Goal: Task Accomplishment & Management: Complete application form

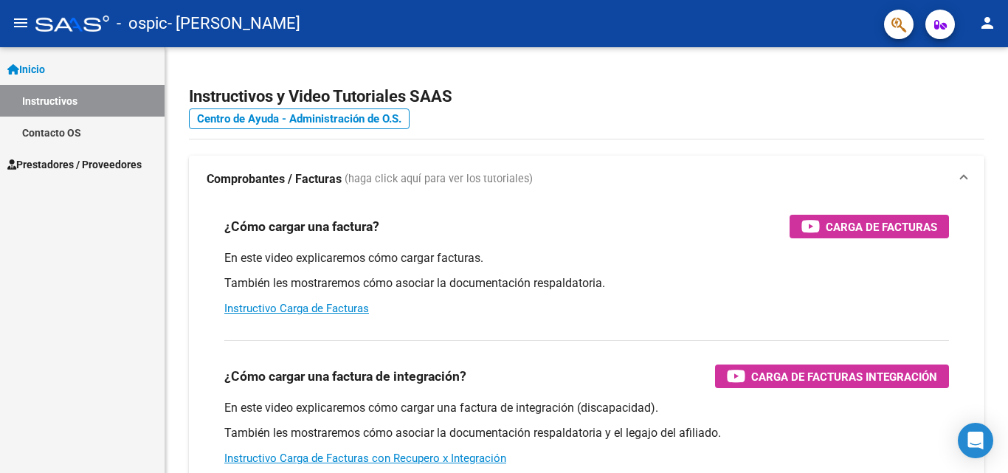
click at [130, 162] on span "Prestadores / Proveedores" at bounding box center [74, 164] width 134 height 16
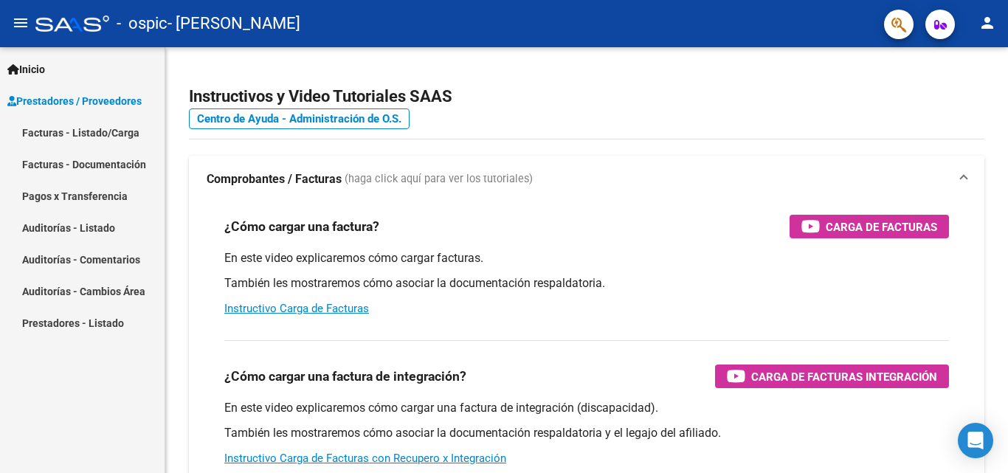
click at [111, 154] on link "Facturas - Documentación" at bounding box center [82, 164] width 165 height 32
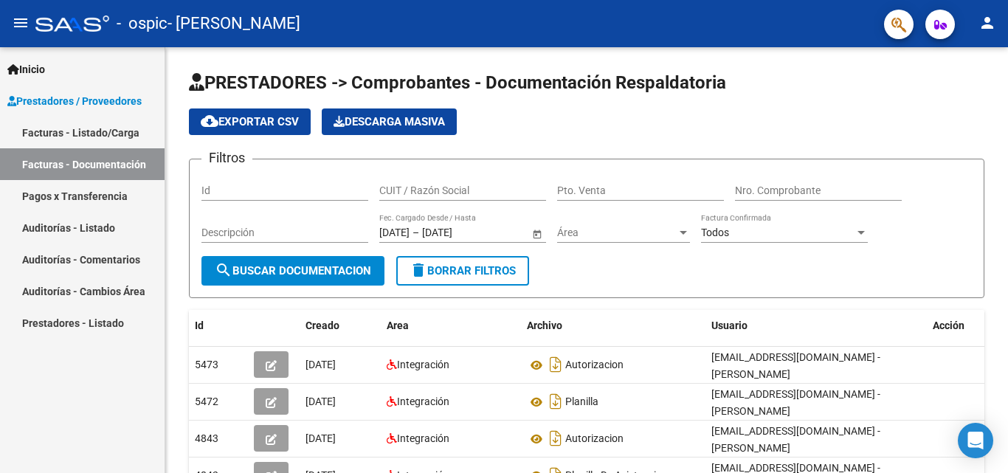
click at [95, 131] on link "Facturas - Listado/Carga" at bounding box center [82, 133] width 165 height 32
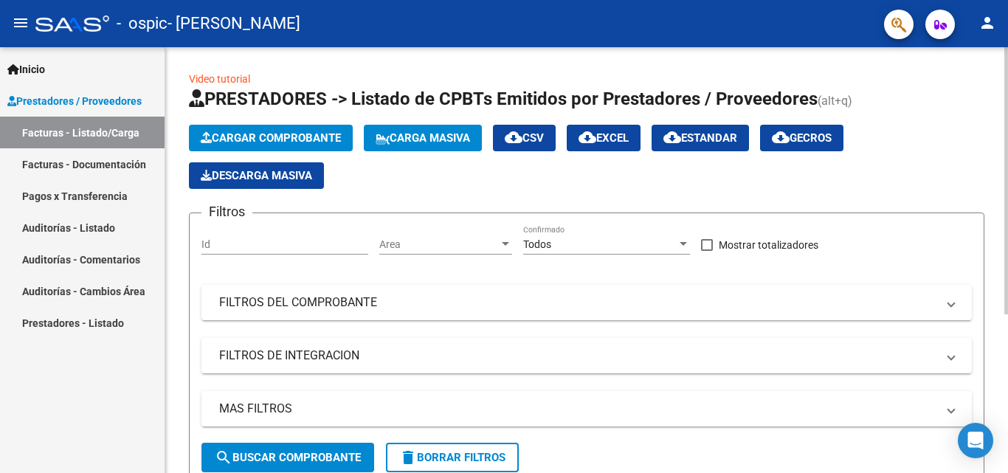
click at [316, 137] on span "Cargar Comprobante" at bounding box center [271, 137] width 140 height 13
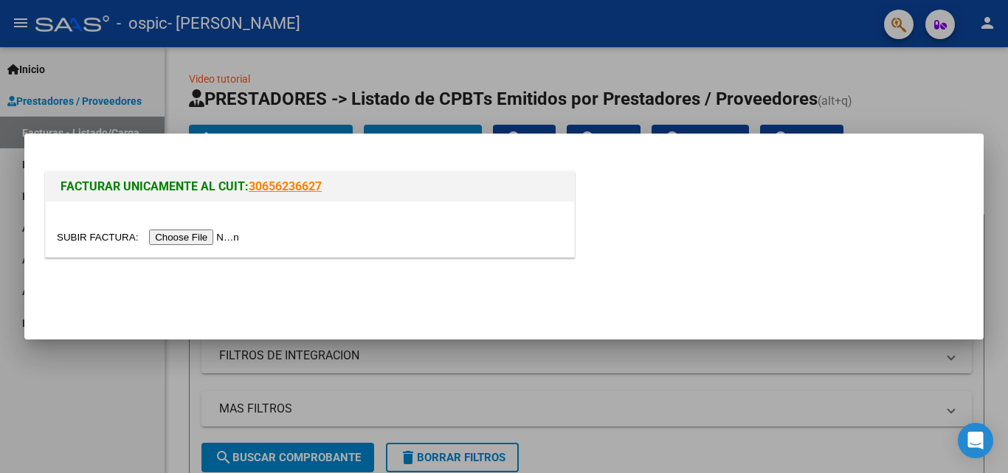
click at [187, 239] on input "file" at bounding box center [150, 236] width 187 height 15
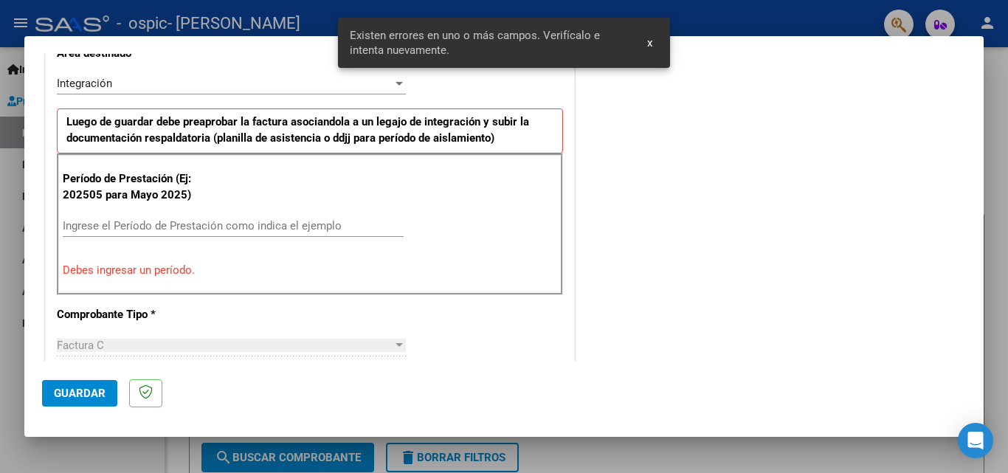
scroll to position [360, 0]
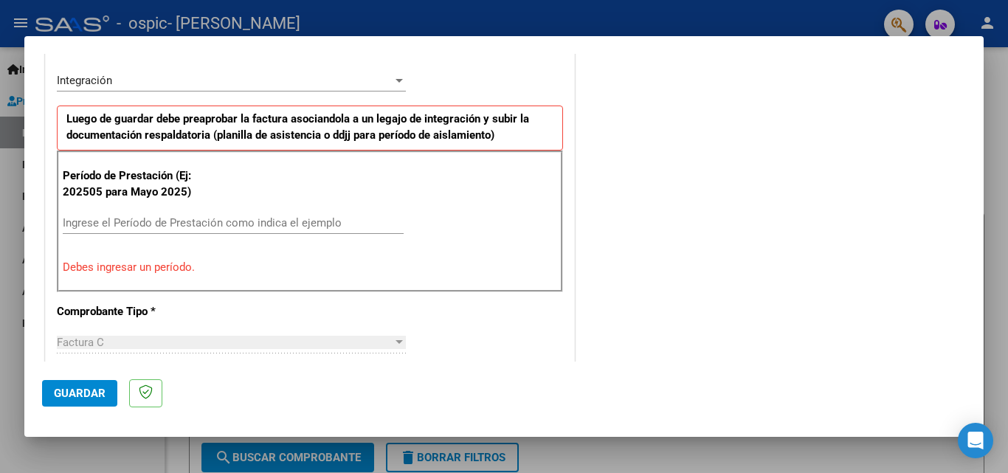
drag, startPoint x: 971, startPoint y: 174, endPoint x: 971, endPoint y: 136, distance: 38.4
click at [971, 136] on mat-dialog-content "COMPROBANTE VER COMPROBANTE El comprobante fue leído exitosamente. DATOS DEL CO…" at bounding box center [503, 208] width 959 height 308
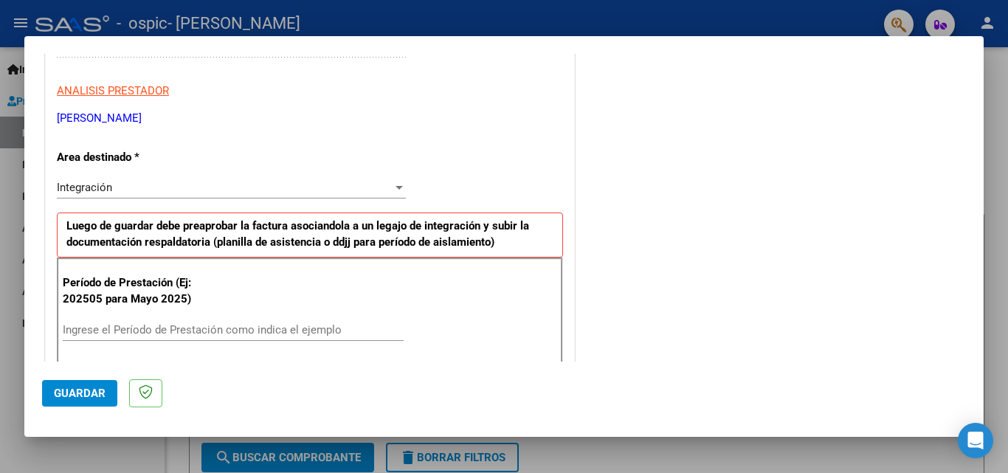
scroll to position [263, 0]
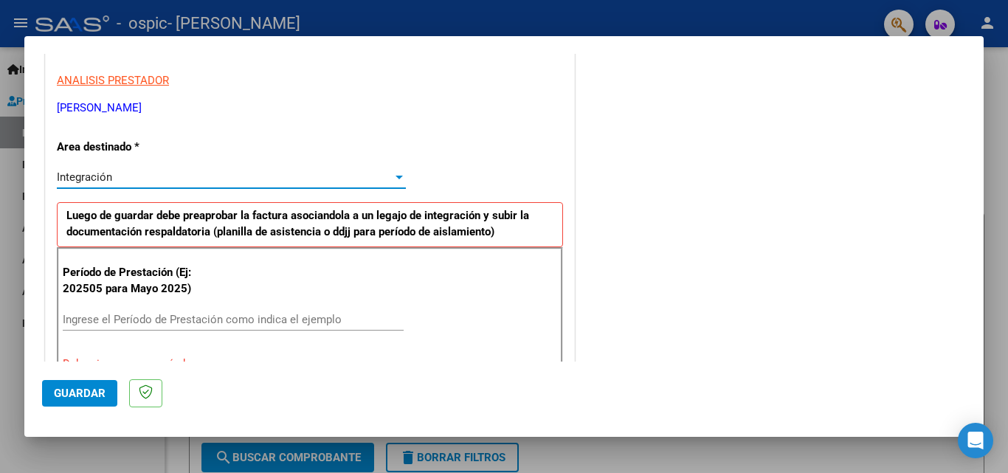
click at [317, 176] on div "Integración" at bounding box center [225, 176] width 336 height 13
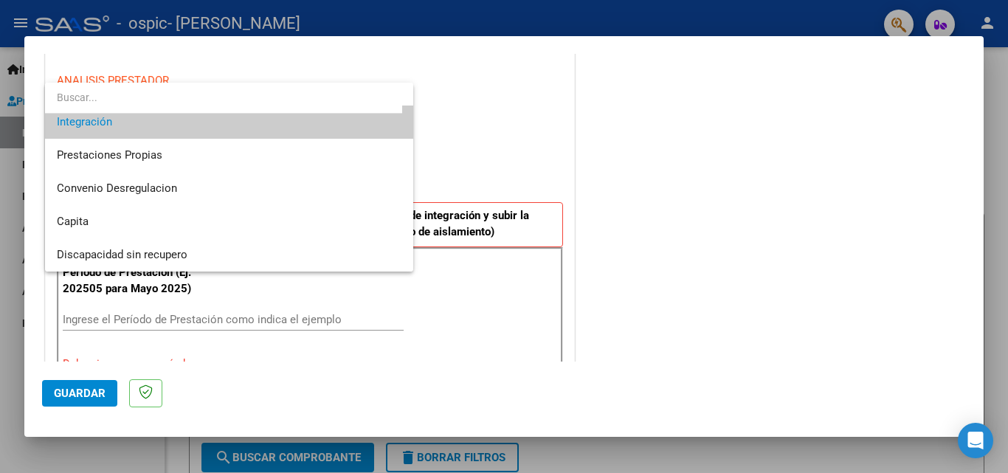
scroll to position [0, 0]
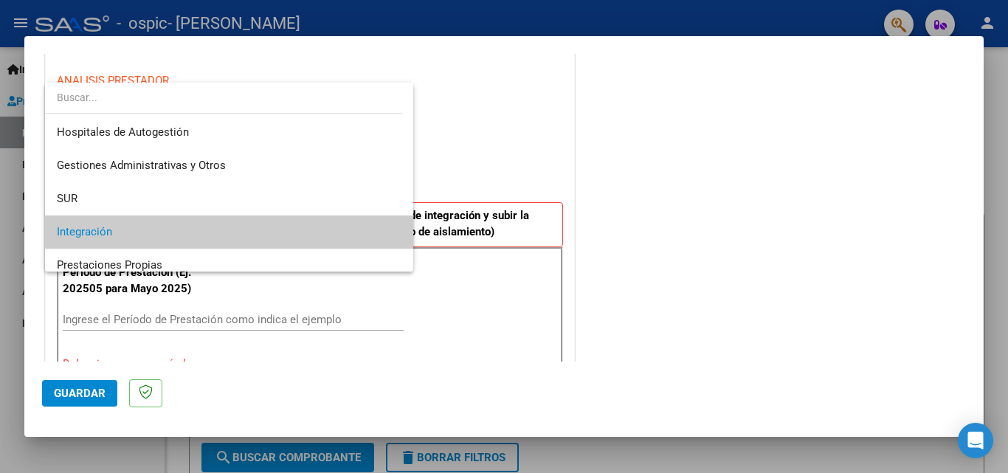
click at [499, 128] on div at bounding box center [504, 236] width 1008 height 473
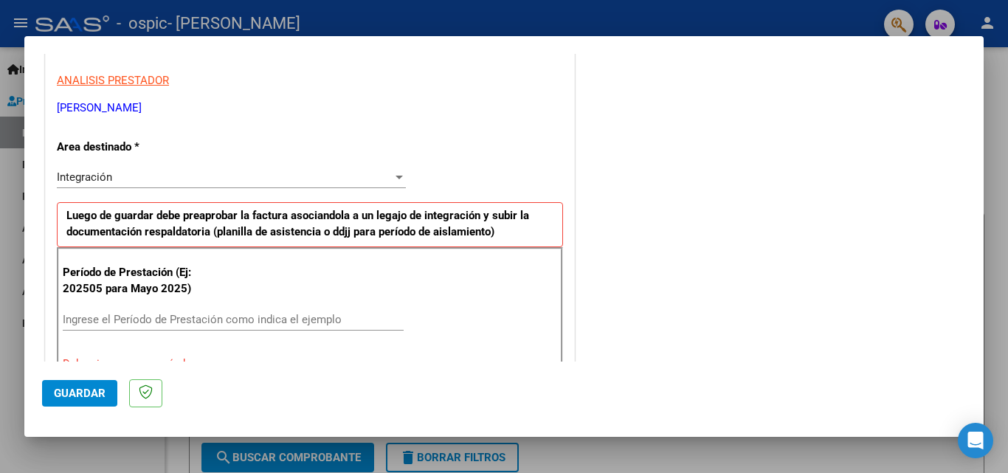
click at [283, 317] on input "Ingrese el Período de Prestación como indica el ejemplo" at bounding box center [233, 319] width 341 height 13
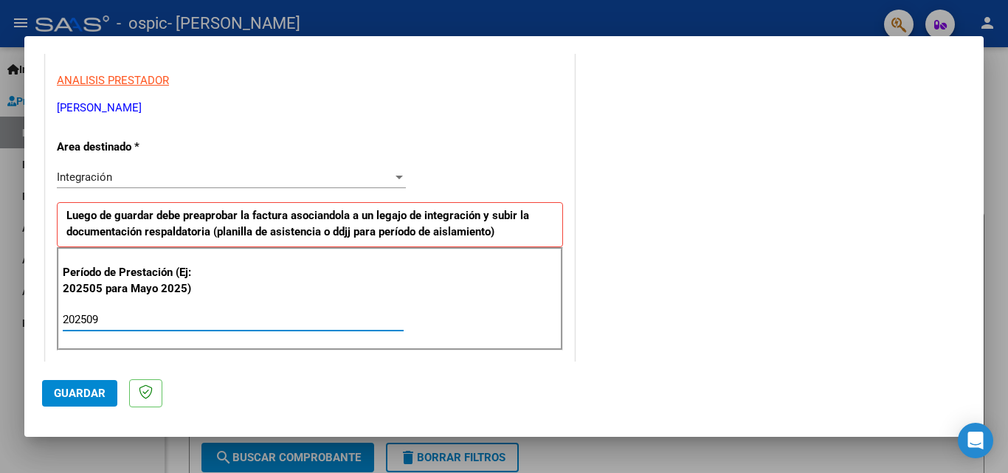
type input "202509"
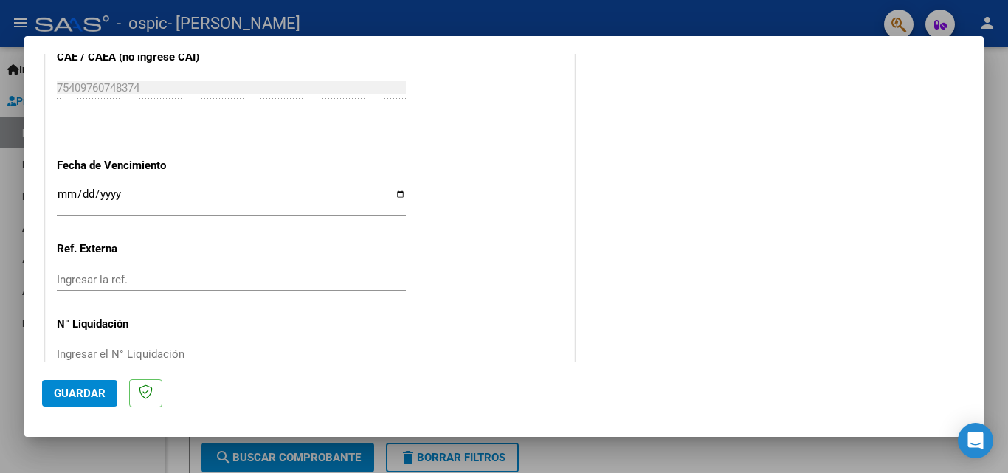
scroll to position [991, 0]
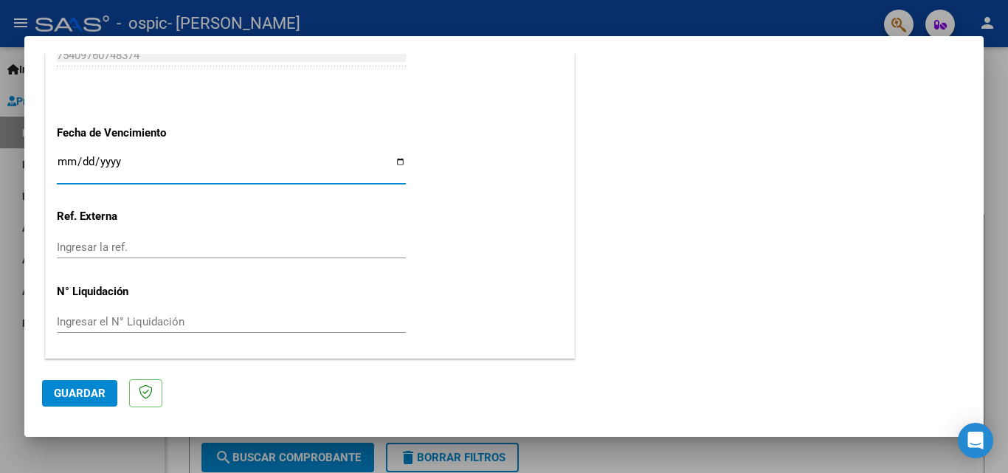
click at [142, 172] on input "Ingresar la fecha" at bounding box center [231, 168] width 349 height 24
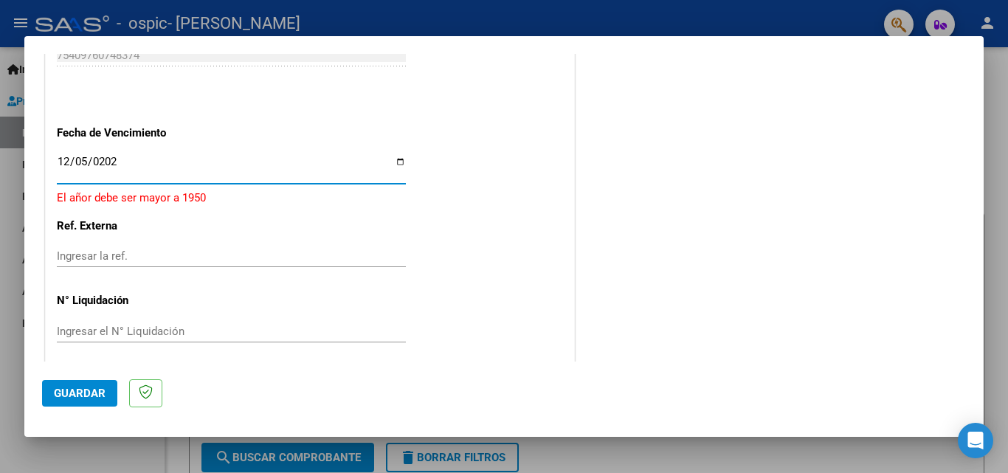
type input "[DATE]"
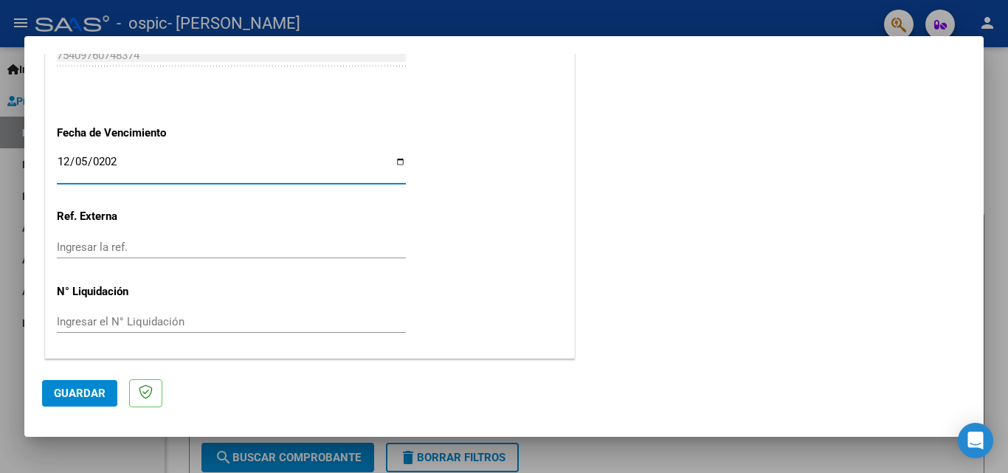
click at [108, 322] on input "Ingresar el N° Liquidación" at bounding box center [231, 321] width 349 height 13
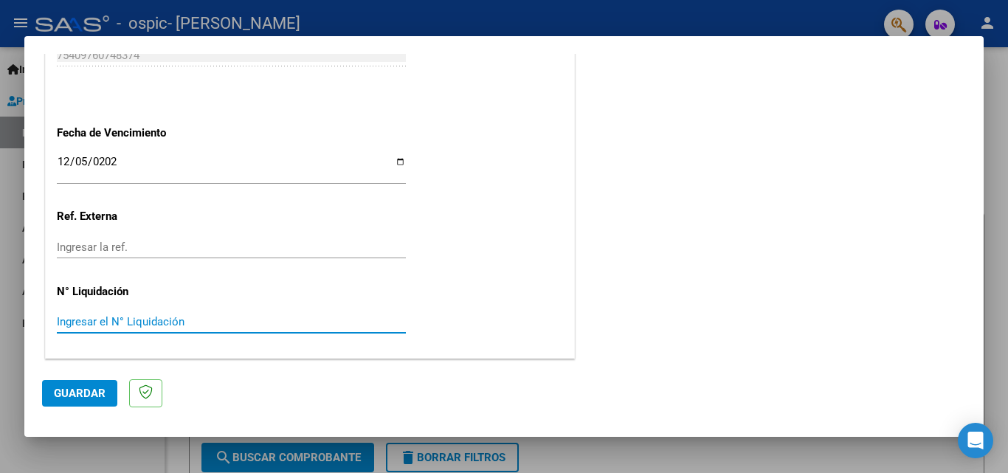
click at [100, 396] on span "Guardar" at bounding box center [80, 393] width 52 height 13
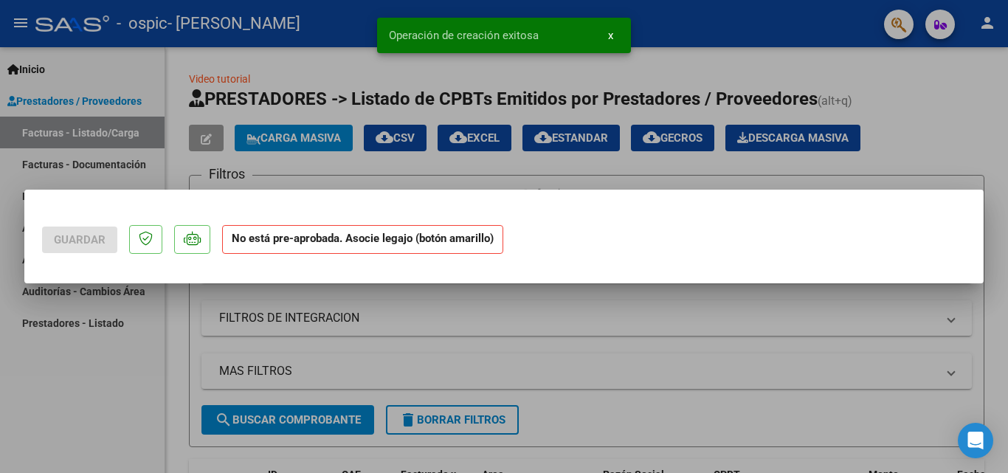
scroll to position [0, 0]
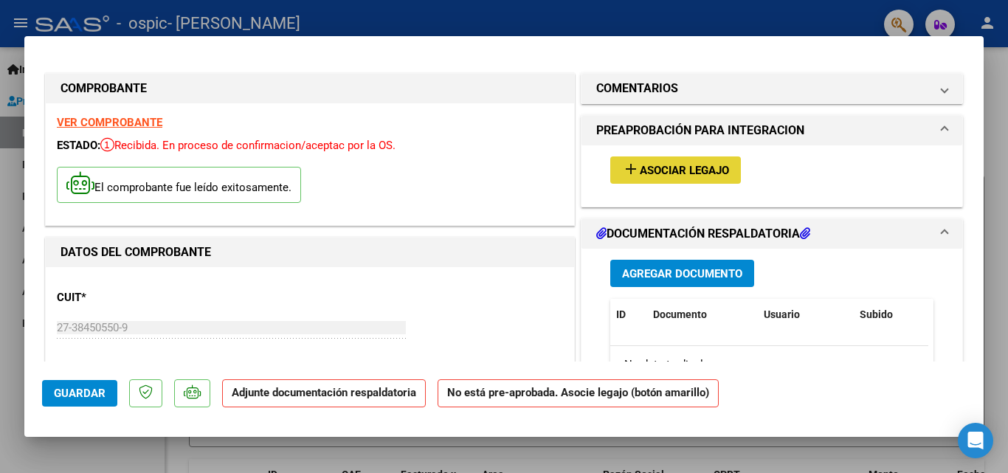
click at [694, 173] on span "Asociar Legajo" at bounding box center [684, 170] width 89 height 13
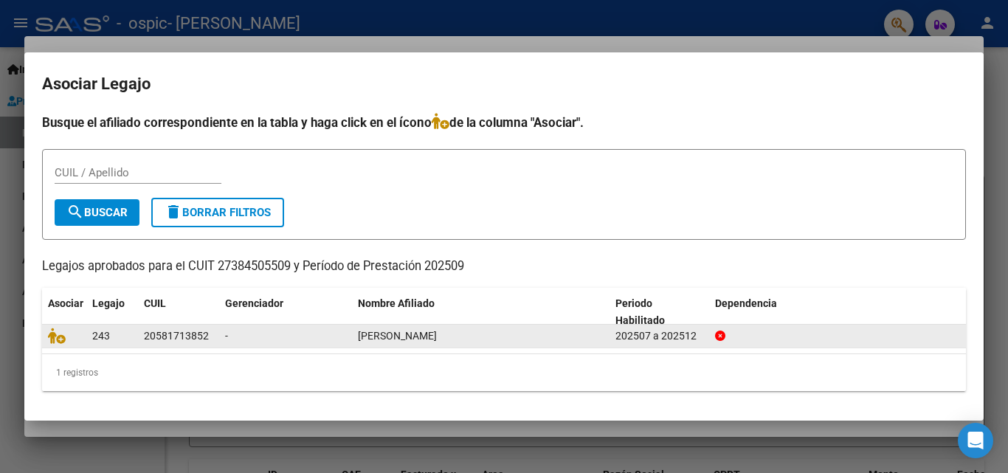
click at [102, 339] on span "243" at bounding box center [101, 336] width 18 height 12
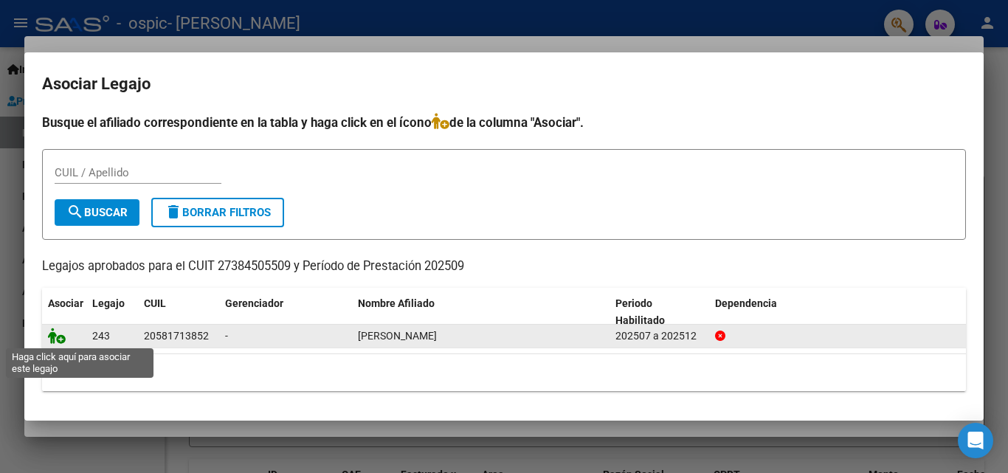
click at [60, 334] on icon at bounding box center [57, 336] width 18 height 16
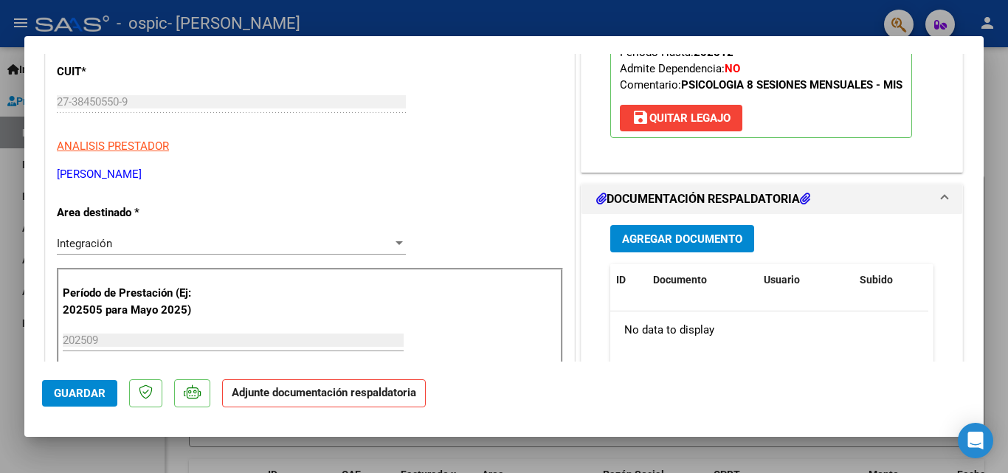
scroll to position [229, 0]
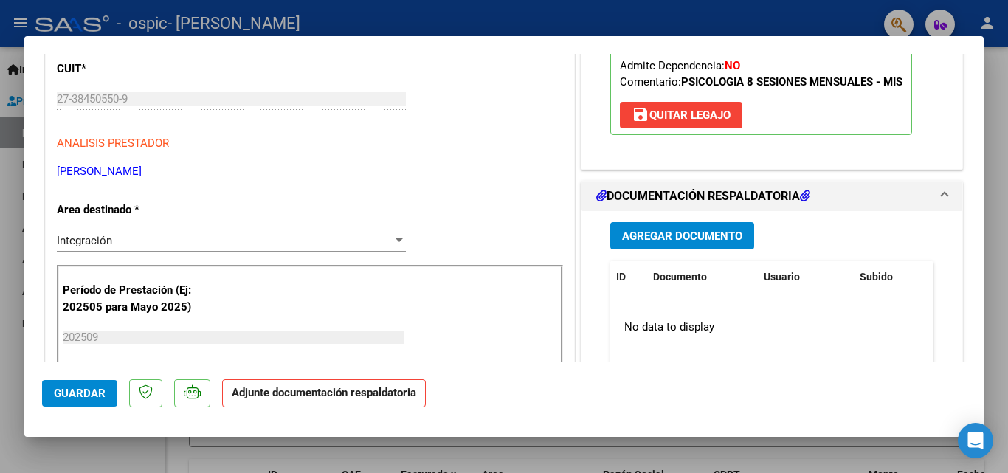
click at [700, 237] on span "Agregar Documento" at bounding box center [682, 235] width 120 height 13
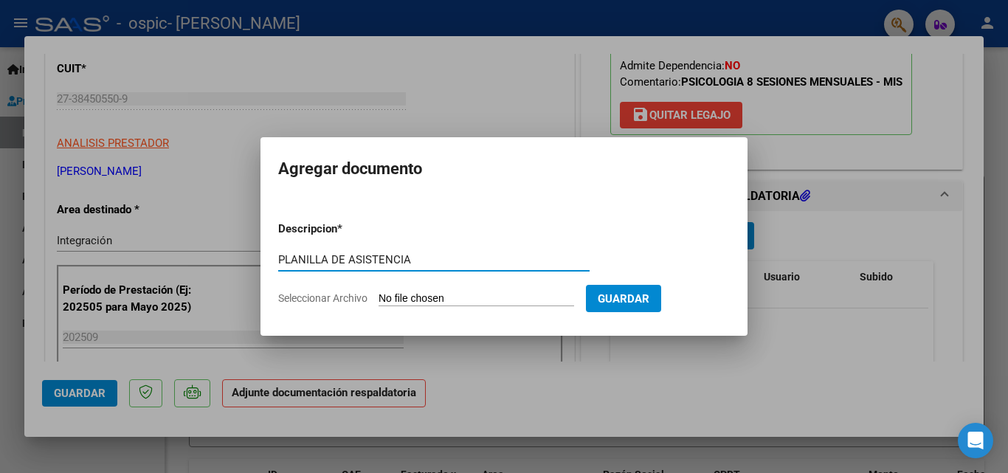
type input "PLANILLA DE ASISTENCIA"
click at [469, 296] on input "Seleccionar Archivo" at bounding box center [477, 299] width 196 height 14
type input "C:\fakepath\Adobe [DEMOGRAPHIC_DATA] [DATE] (1).pdf"
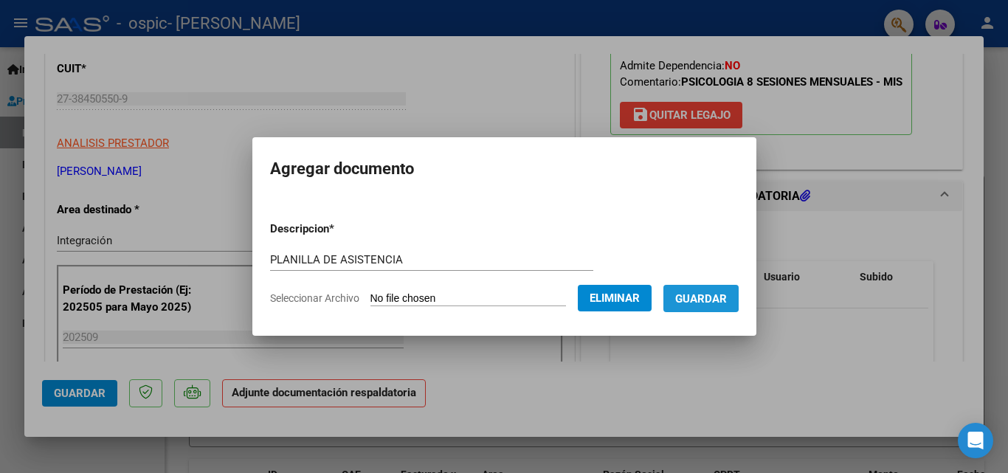
click at [709, 297] on span "Guardar" at bounding box center [701, 298] width 52 height 13
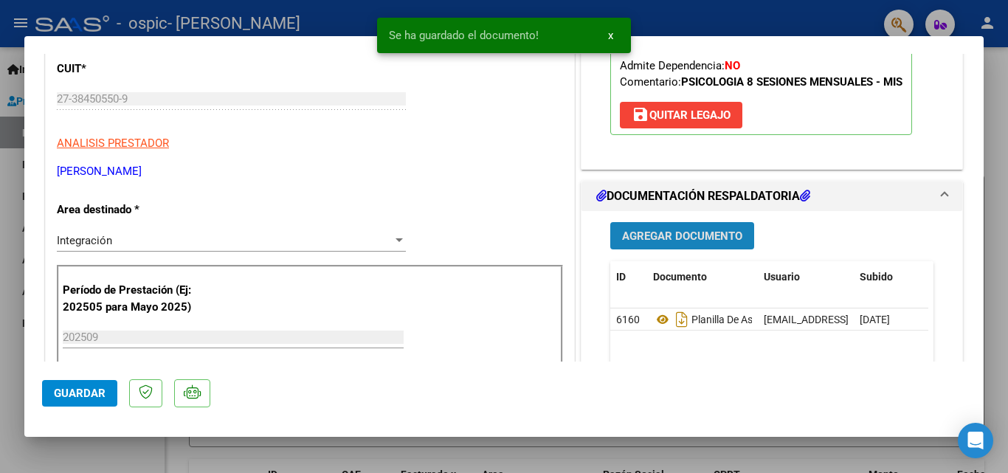
click at [668, 232] on span "Agregar Documento" at bounding box center [682, 235] width 120 height 13
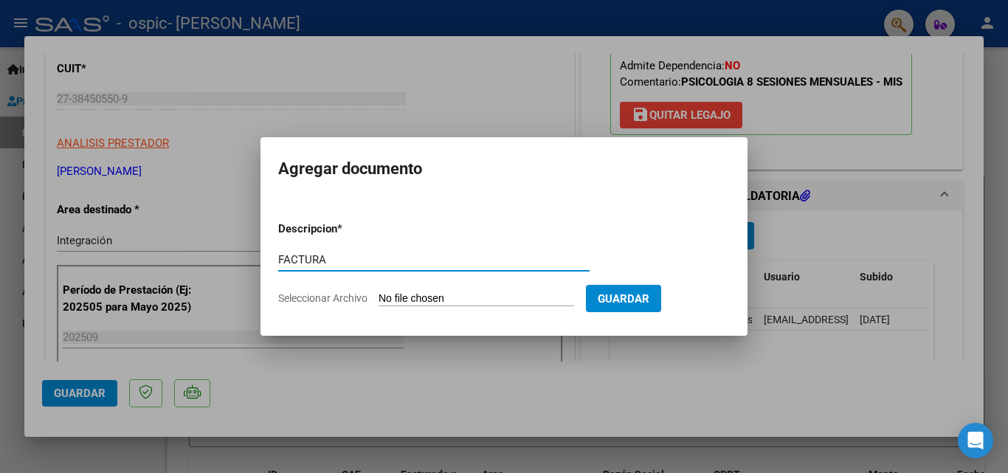
type input "FACTURA"
click at [467, 297] on input "Seleccionar Archivo" at bounding box center [477, 299] width 196 height 14
type input "C:\fakepath\27384505509_011_00001_00001003.pdf"
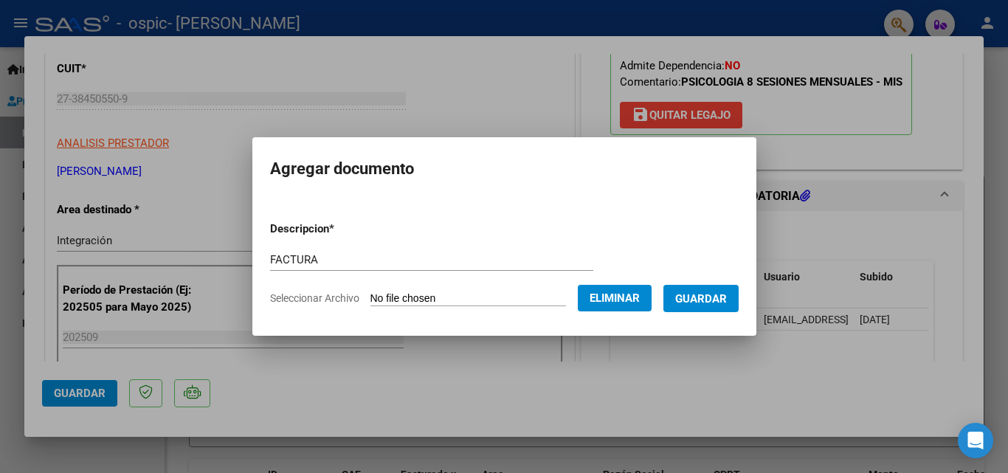
click at [609, 13] on div at bounding box center [504, 236] width 1008 height 473
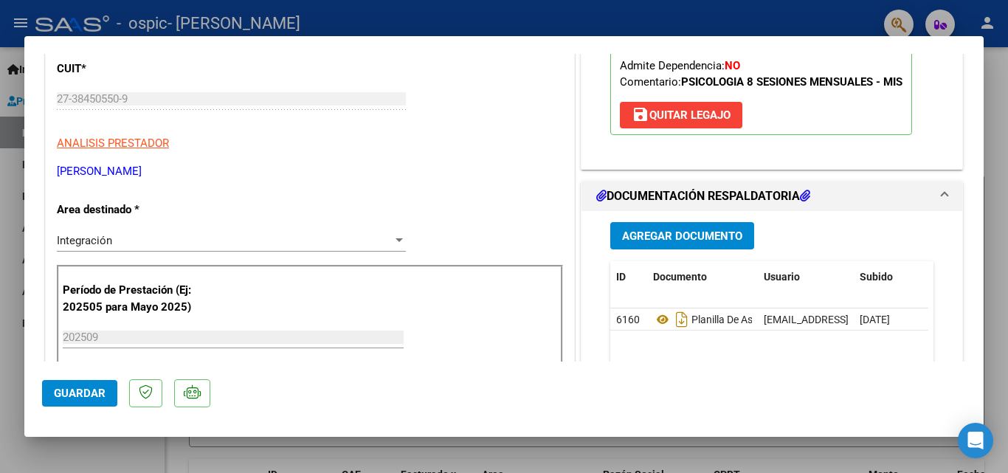
click at [709, 238] on span "Agregar Documento" at bounding box center [682, 235] width 120 height 13
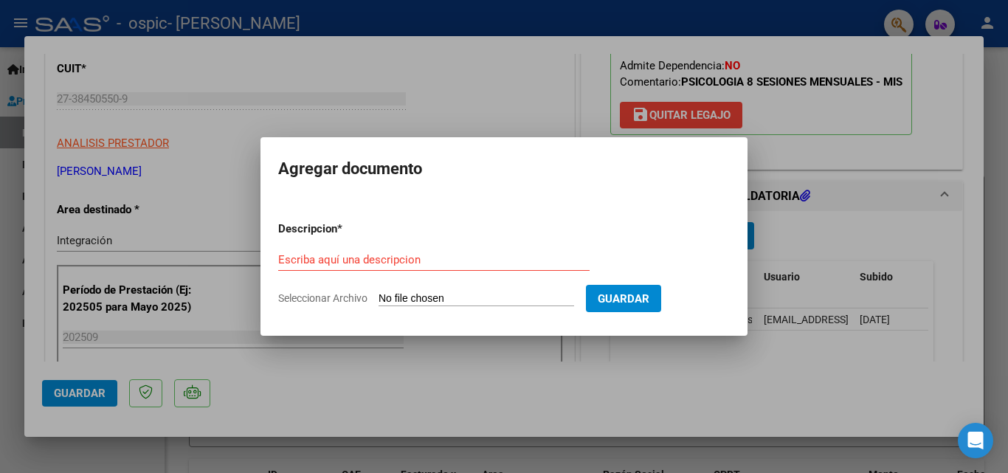
click at [407, 250] on div "Escriba aquí una descripcion" at bounding box center [433, 260] width 311 height 22
click at [407, 260] on input "Escriba aquí una descripcion" at bounding box center [433, 259] width 311 height 13
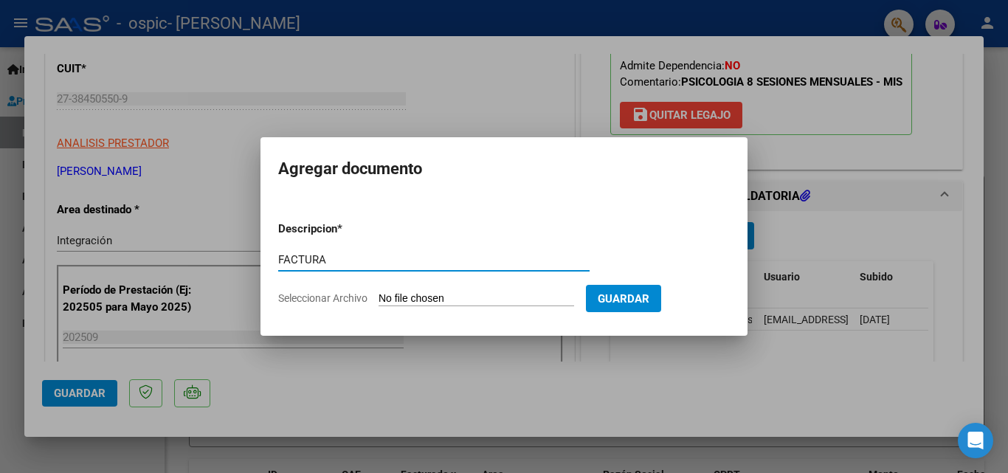
type input "FACTURA"
click at [429, 298] on input "Seleccionar Archivo" at bounding box center [477, 299] width 196 height 14
type input "C:\fakepath\27384505509_011_00001_00001003.pdf"
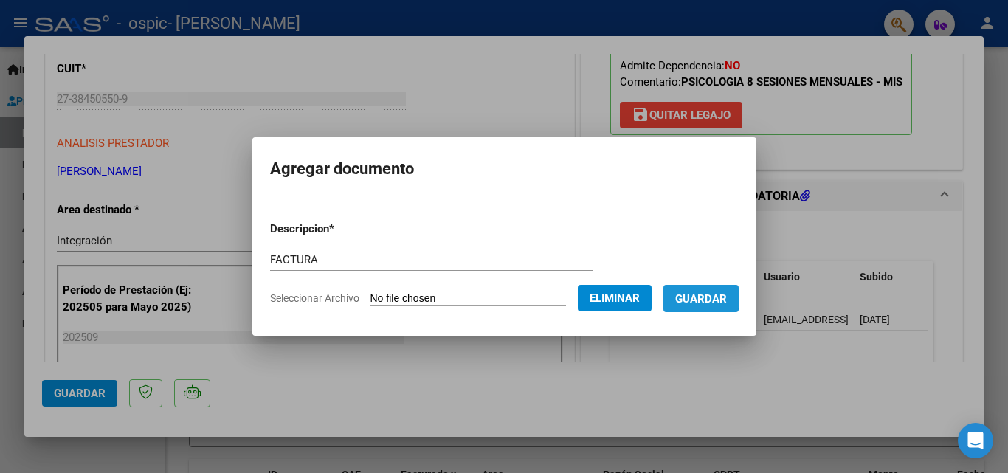
click at [691, 294] on span "Guardar" at bounding box center [701, 298] width 52 height 13
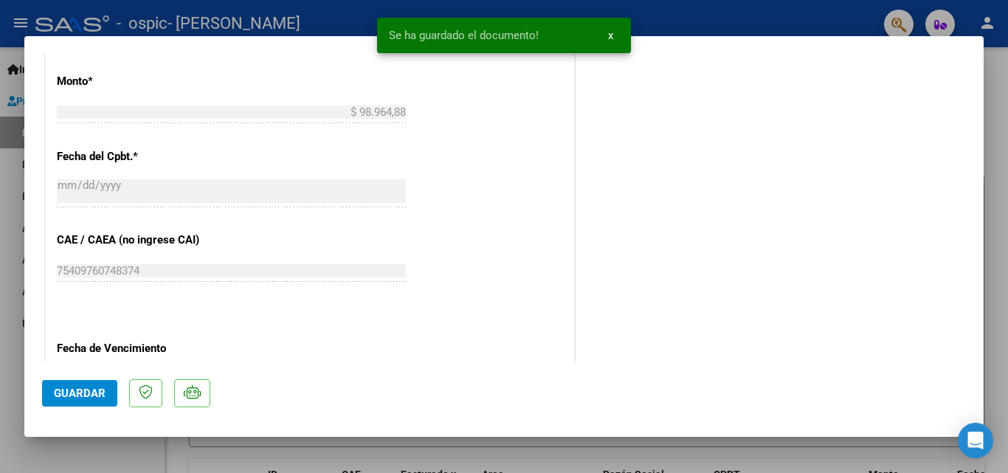
scroll to position [1013, 0]
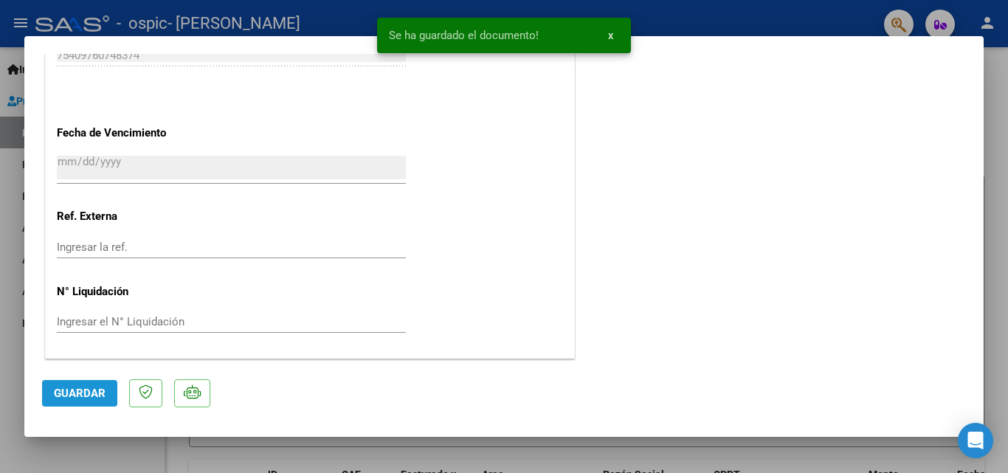
click at [89, 393] on span "Guardar" at bounding box center [80, 393] width 52 height 13
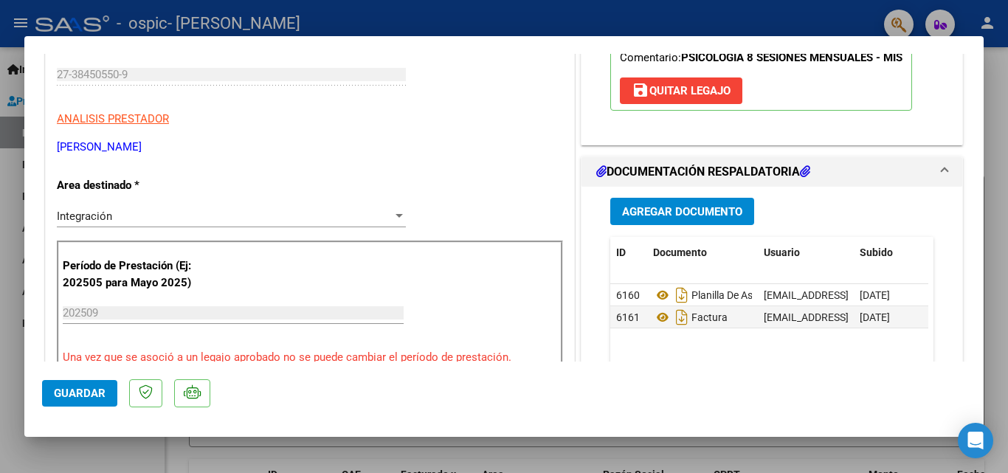
scroll to position [288, 0]
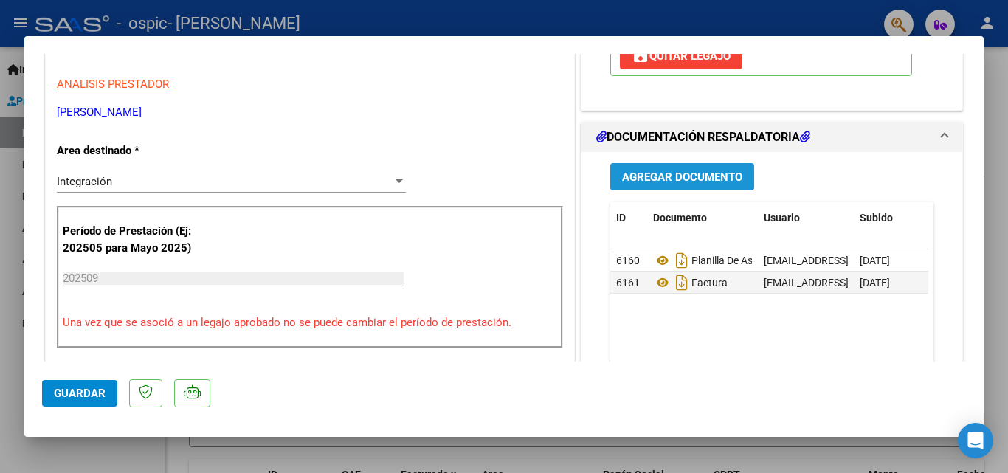
click at [688, 177] on span "Agregar Documento" at bounding box center [682, 176] width 120 height 13
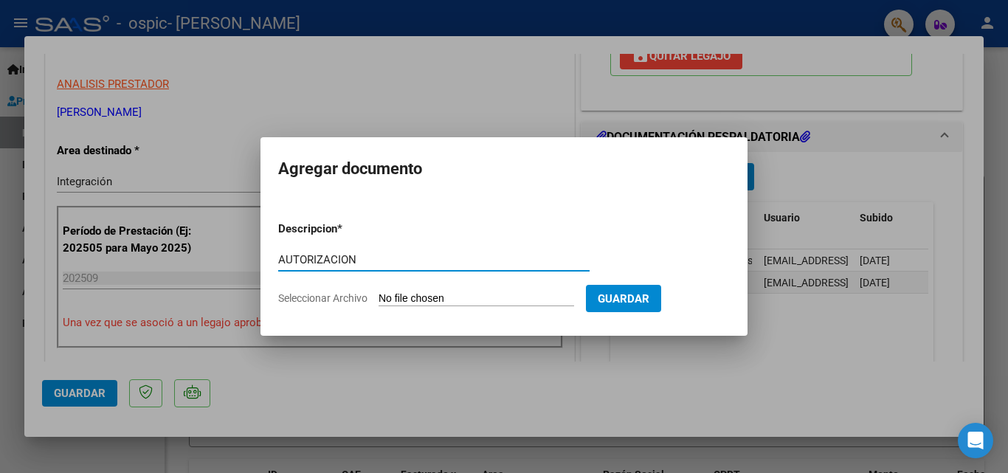
type input "AUTORIZACION"
click at [474, 296] on input "Seleccionar Archivo" at bounding box center [477, 299] width 196 height 14
type input "C:\fakepath\AUTORIZACION.pdf"
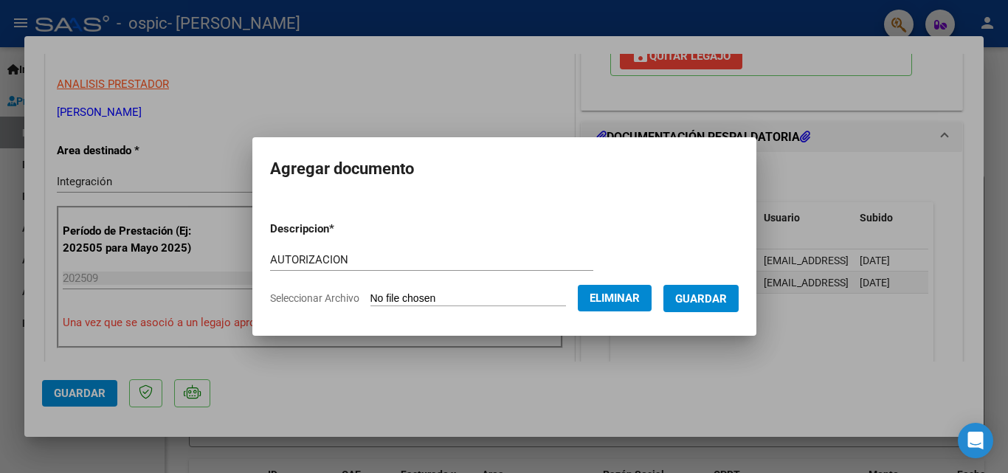
click at [694, 307] on button "Guardar" at bounding box center [700, 298] width 75 height 27
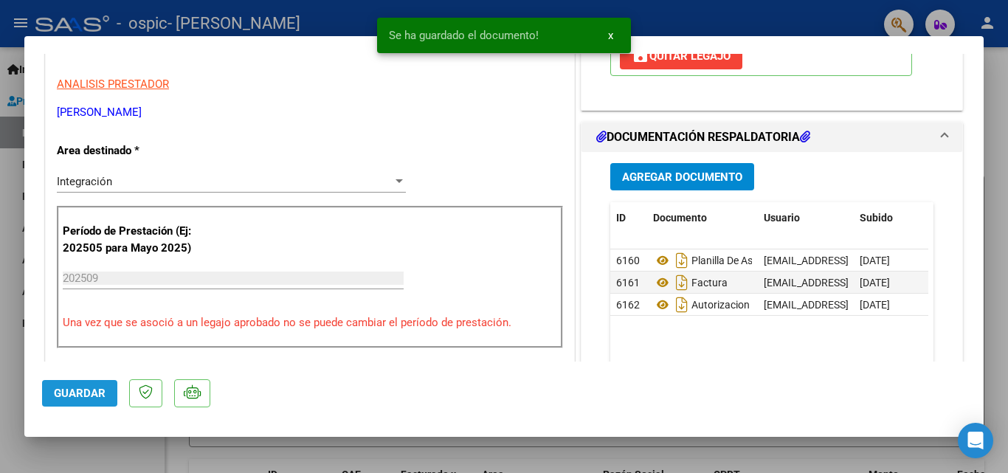
click at [91, 385] on button "Guardar" at bounding box center [79, 393] width 75 height 27
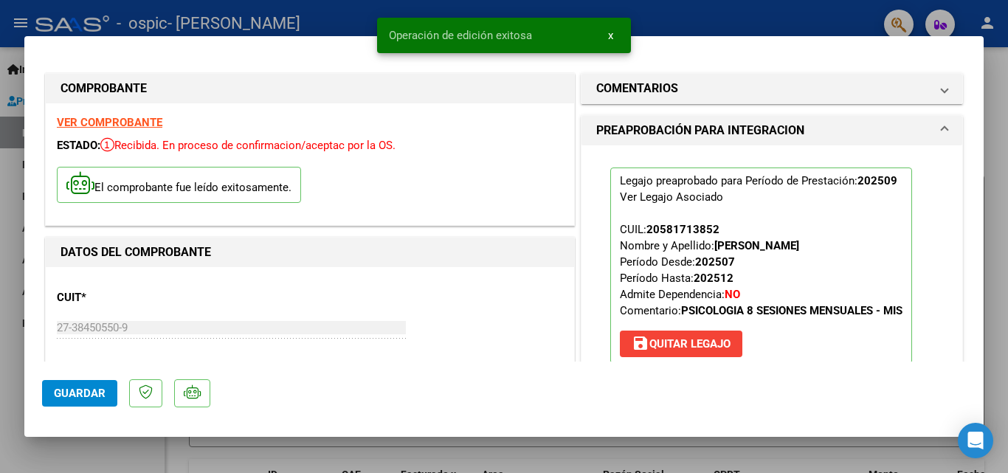
scroll to position [1013, 0]
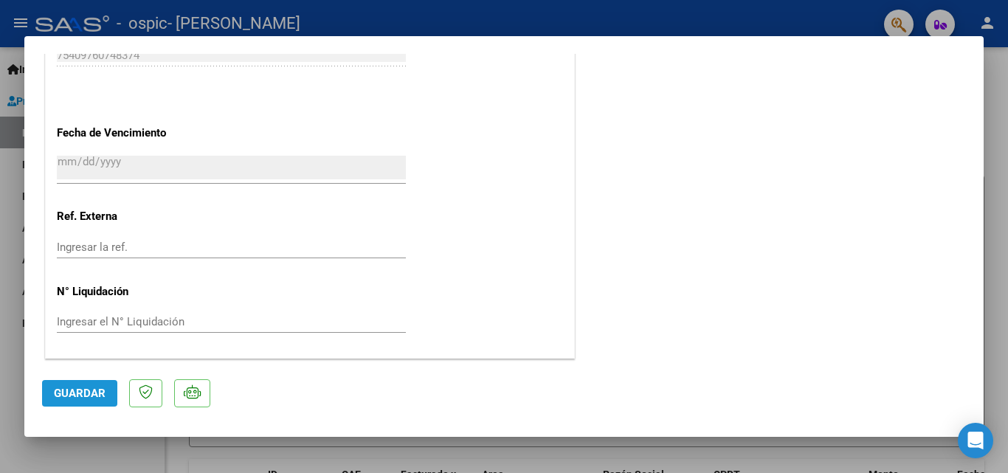
click at [100, 390] on span "Guardar" at bounding box center [80, 393] width 52 height 13
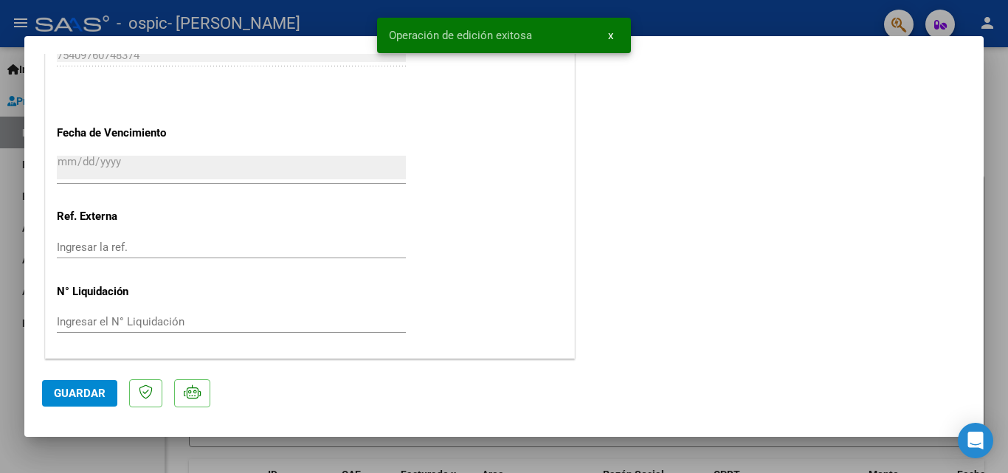
click at [1007, 128] on div at bounding box center [504, 236] width 1008 height 473
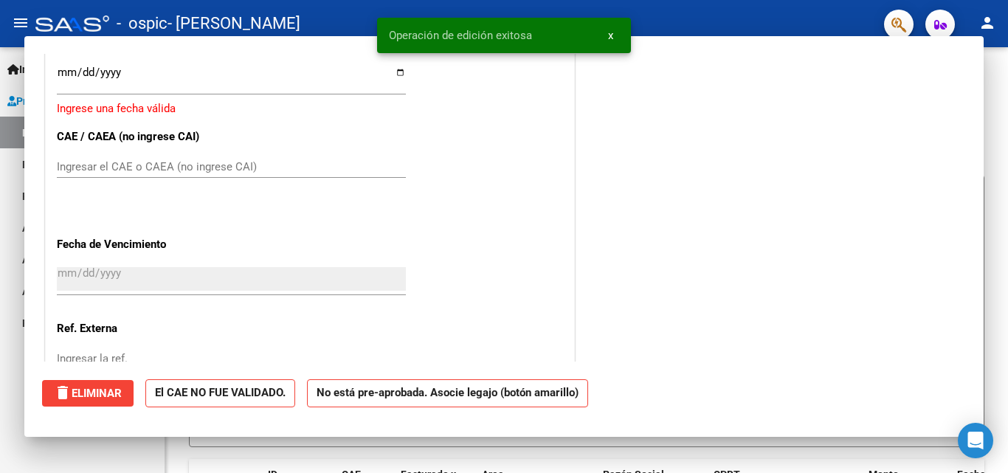
scroll to position [0, 0]
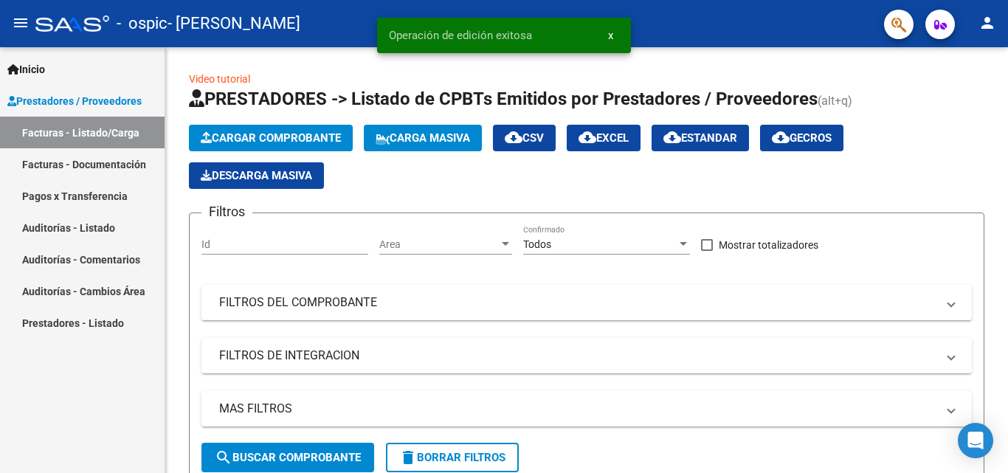
click at [86, 167] on link "Facturas - Documentación" at bounding box center [82, 164] width 165 height 32
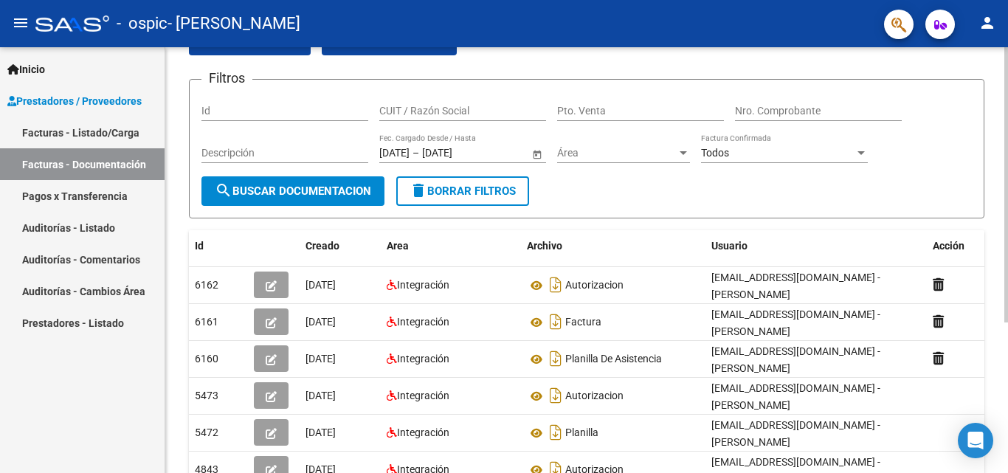
scroll to position [16, 0]
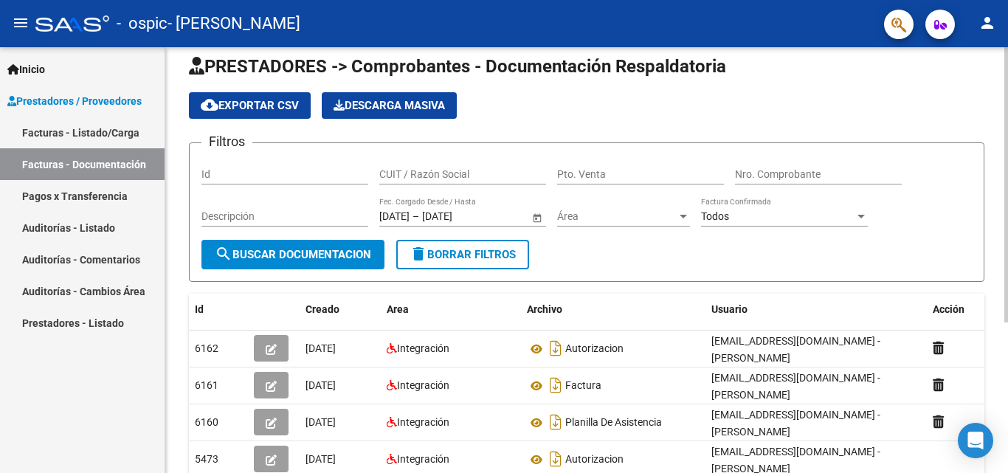
click at [993, 162] on div "PRESTADORES -> Comprobantes - Documentación Respaldatoria cloud_download Export…" at bounding box center [588, 354] width 846 height 647
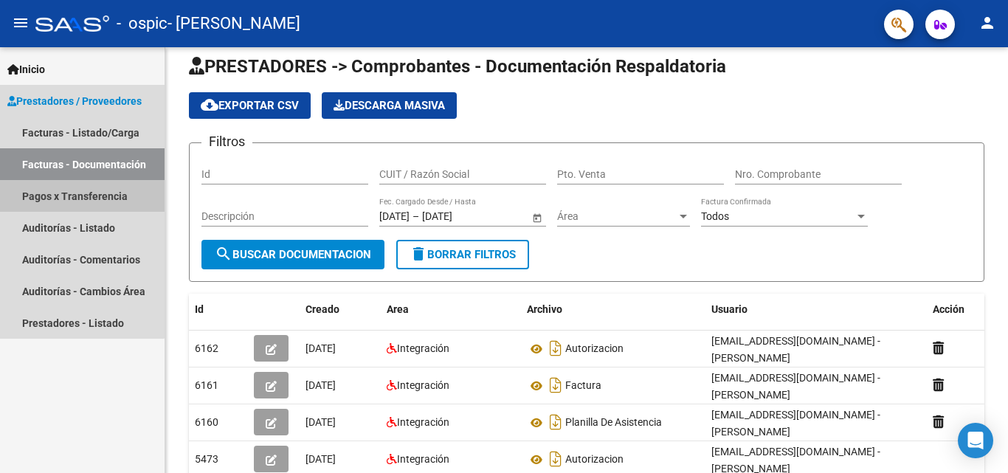
click at [51, 195] on link "Pagos x Transferencia" at bounding box center [82, 196] width 165 height 32
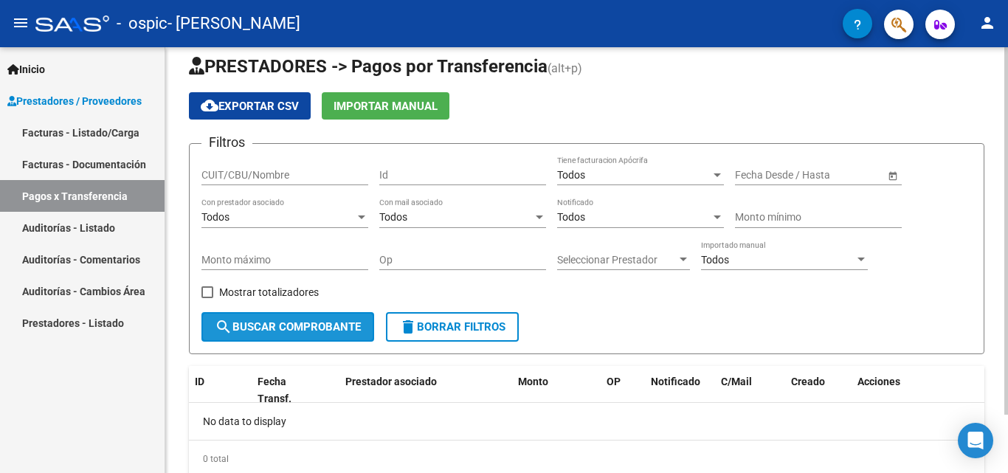
click at [329, 330] on span "search Buscar Comprobante" at bounding box center [288, 326] width 146 height 13
